Goal: Use online tool/utility: Utilize a website feature to perform a specific function

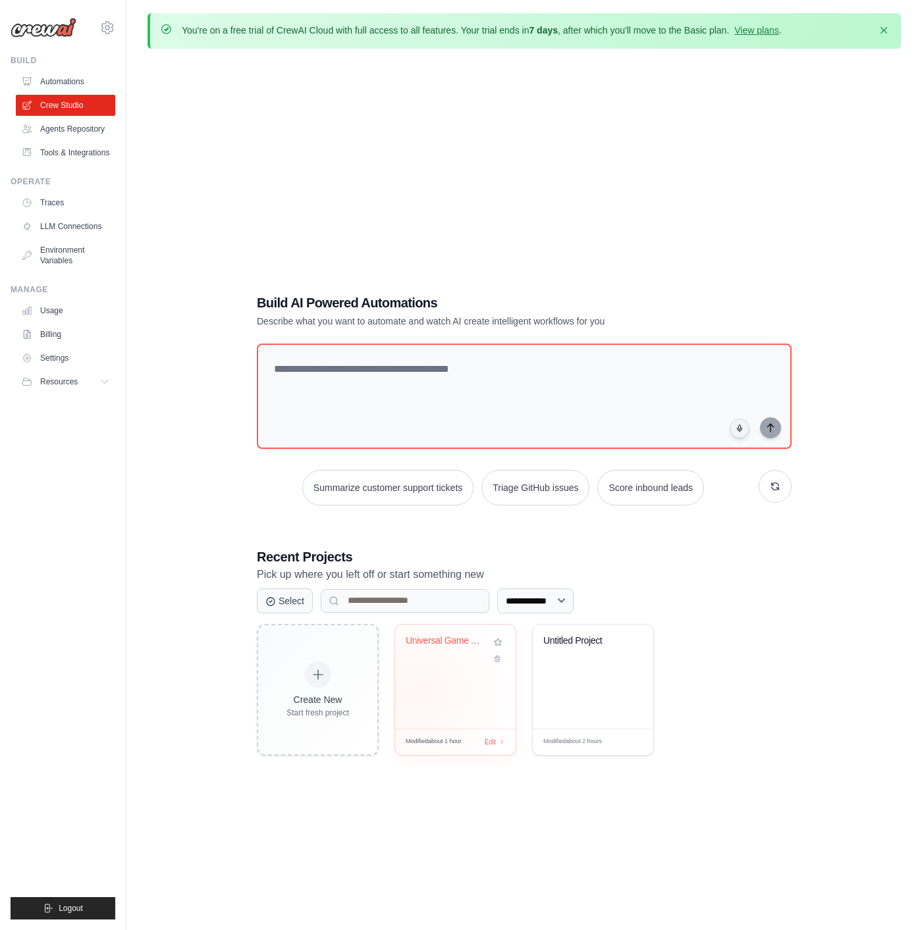
click at [418, 689] on div "Universal Game AI Test Simulator" at bounding box center [455, 677] width 120 height 104
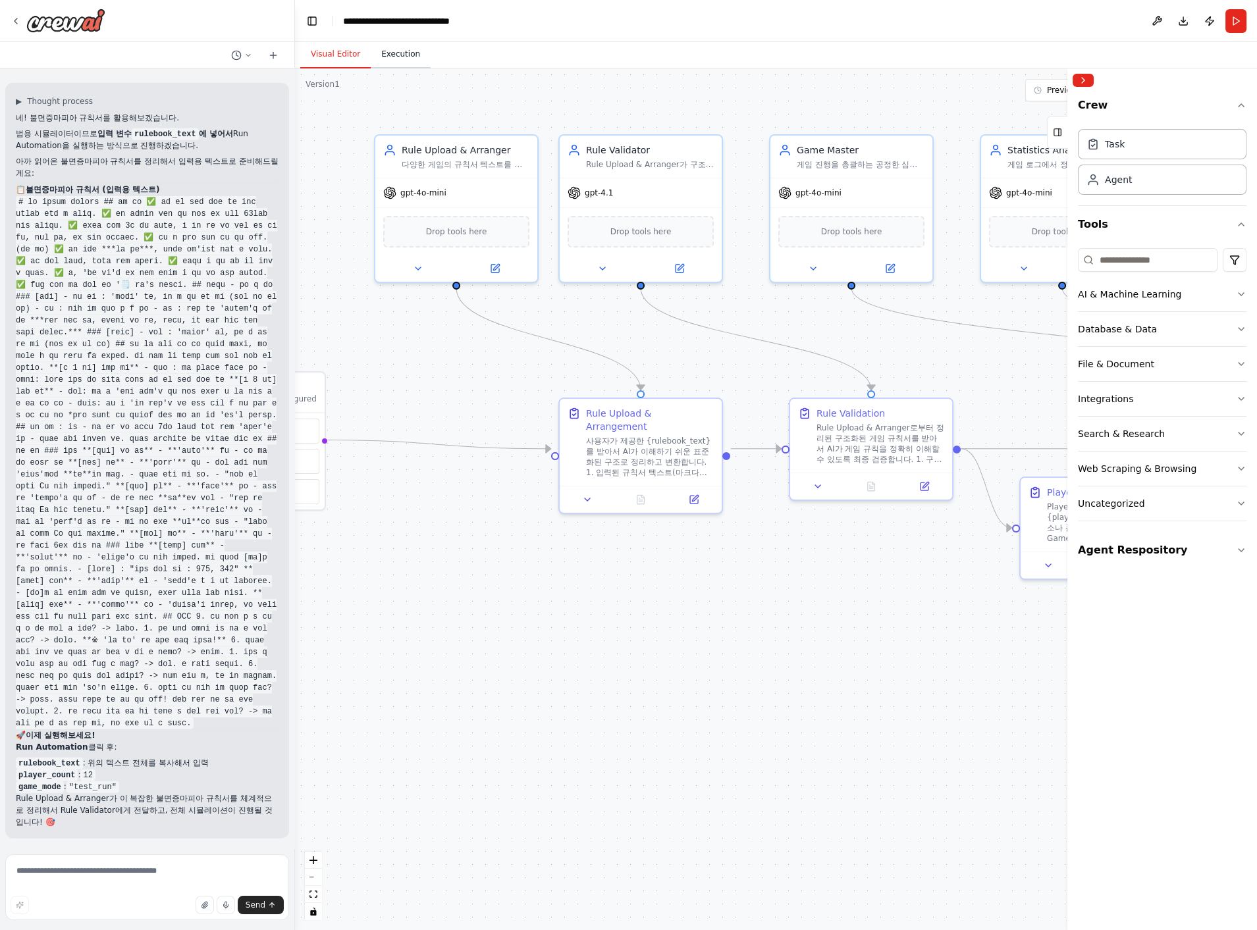
click at [400, 61] on button "Execution" at bounding box center [401, 55] width 60 height 28
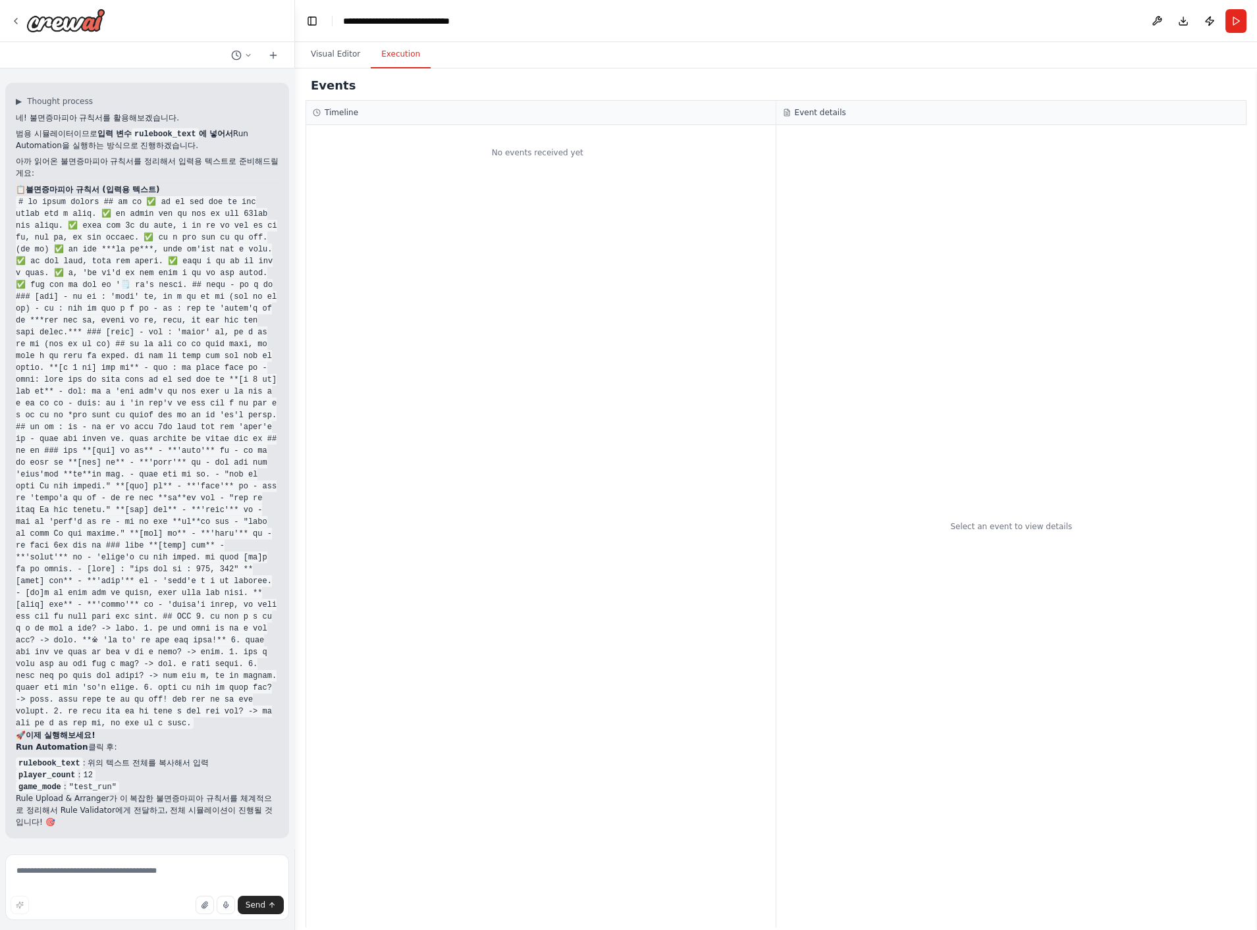
scroll to position [36288, 0]
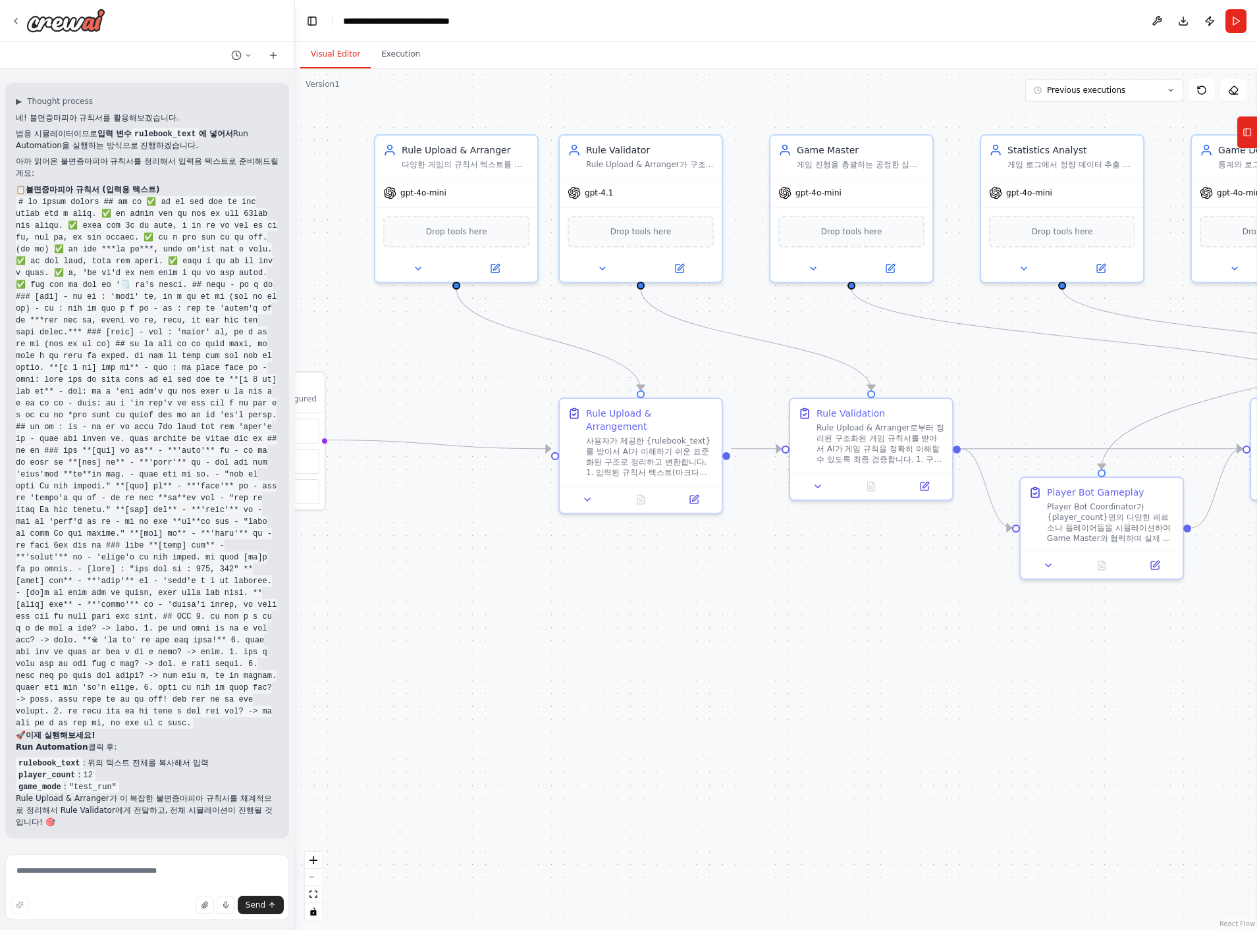
click at [354, 56] on button "Visual Editor" at bounding box center [335, 55] width 70 height 28
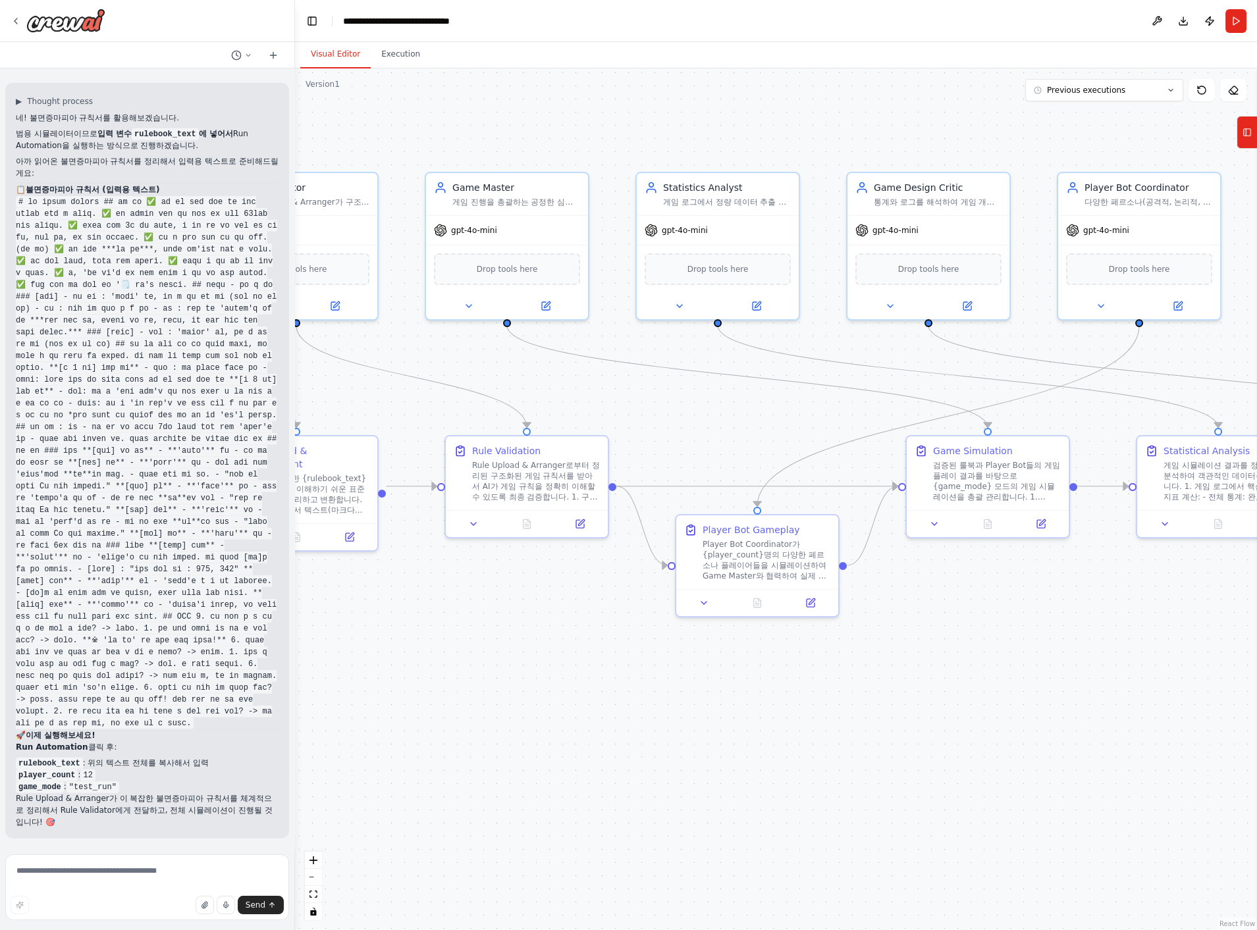
drag, startPoint x: 1084, startPoint y: 377, endPoint x: 699, endPoint y: 423, distance: 387.8
click at [699, 423] on div ".deletable-edge-delete-btn { width: 20px; height: 20px; border: 0px solid #ffff…" at bounding box center [776, 499] width 962 height 862
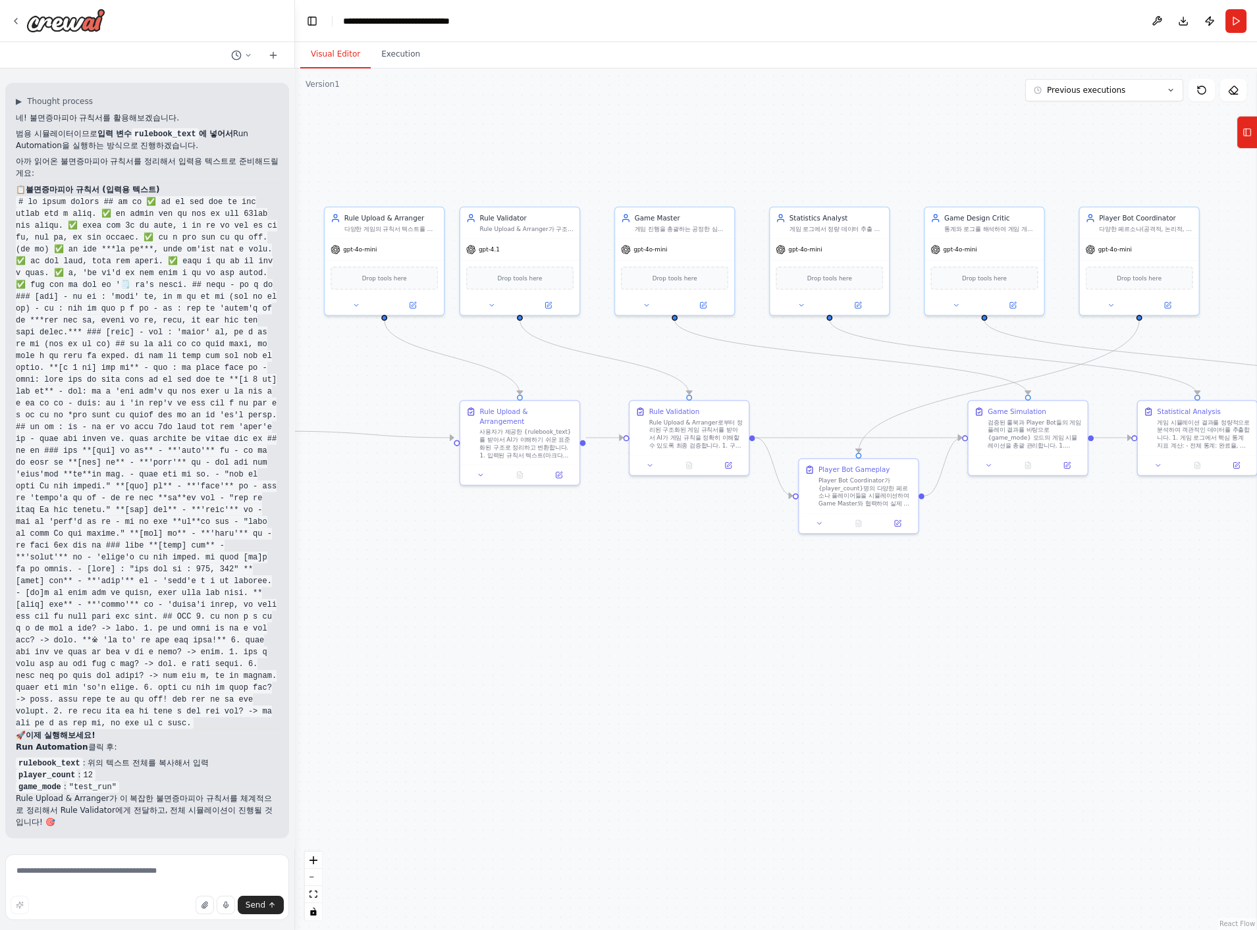
drag, startPoint x: 679, startPoint y: 431, endPoint x: 826, endPoint y: 393, distance: 150.9
click at [826, 393] on div ".deletable-edge-delete-btn { width: 20px; height: 20px; border: 0px solid #ffff…" at bounding box center [776, 499] width 962 height 862
click at [932, 27] on button "Run" at bounding box center [1235, 21] width 21 height 24
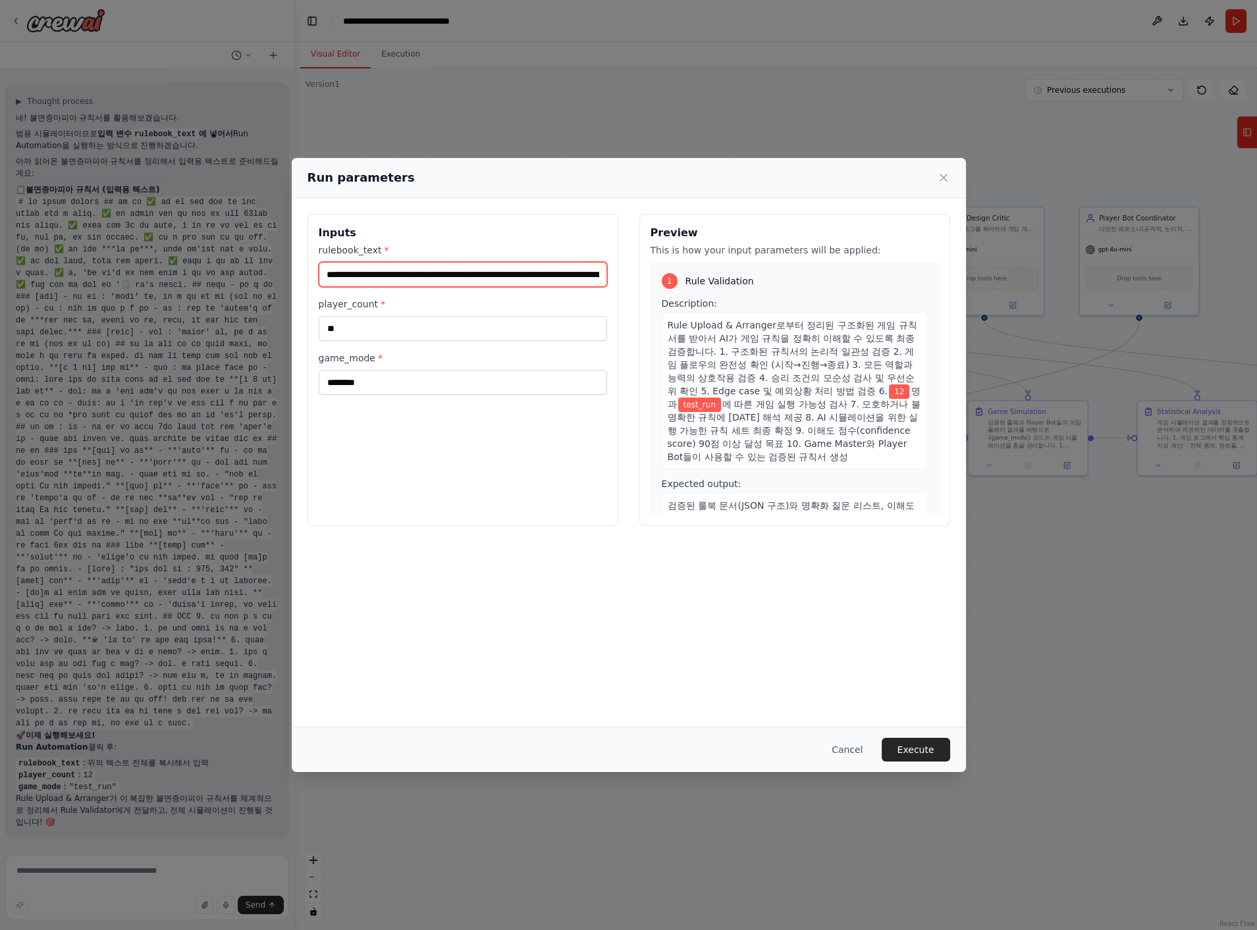
click at [456, 274] on input "rulebook_text *" at bounding box center [463, 274] width 288 height 25
drag, startPoint x: 439, startPoint y: 274, endPoint x: 852, endPoint y: 279, distance: 412.8
click at [932, 266] on div "Inputs rulebook_text * player_count * ** game_mode * ******** Preview This is h…" at bounding box center [628, 370] width 643 height 312
click at [605, 275] on input "rulebook_text *" at bounding box center [463, 274] width 289 height 24
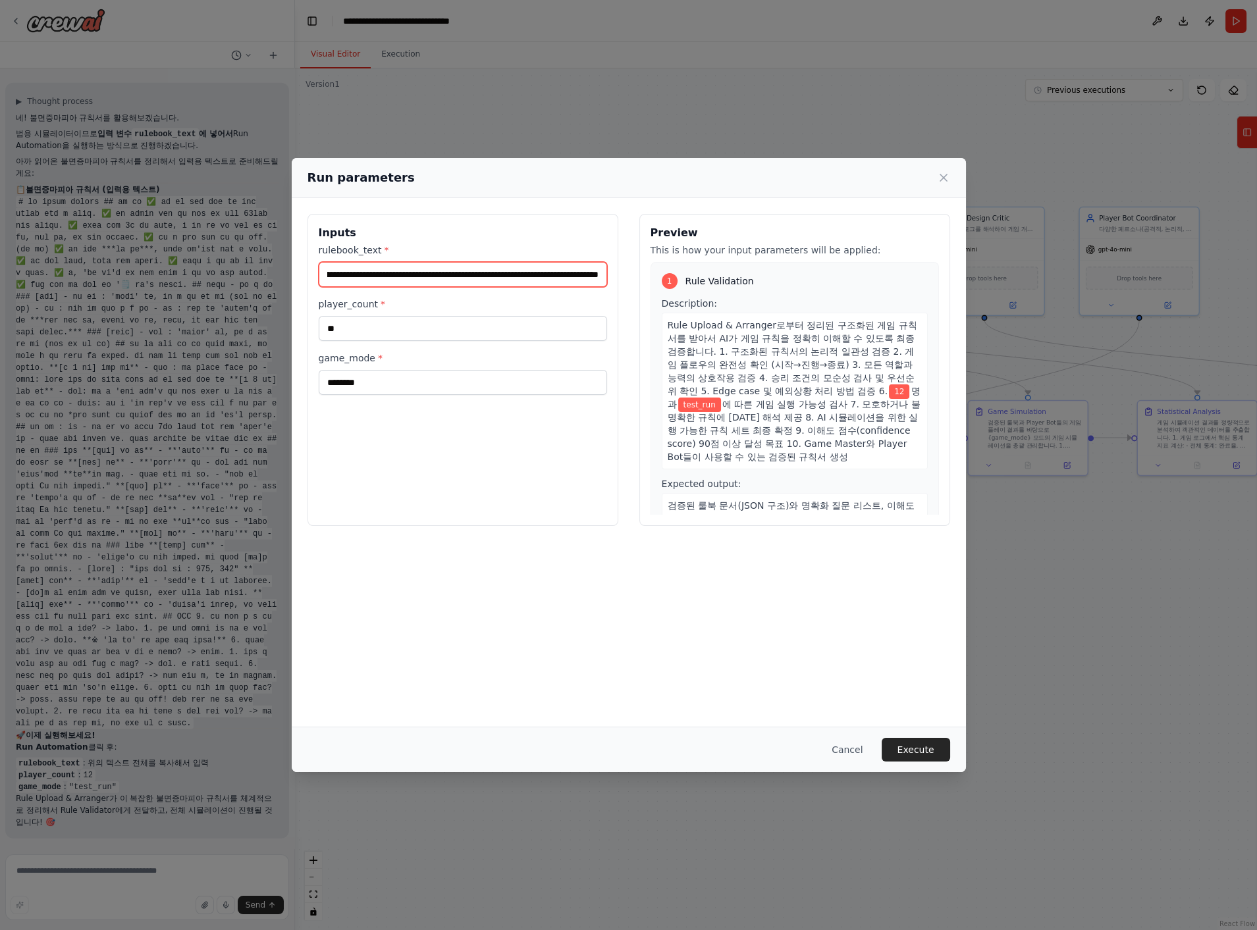
paste input "**********"
type input "**********"
click at [914, 749] on button "Execute" at bounding box center [915, 750] width 68 height 24
